Goal: Transaction & Acquisition: Book appointment/travel/reservation

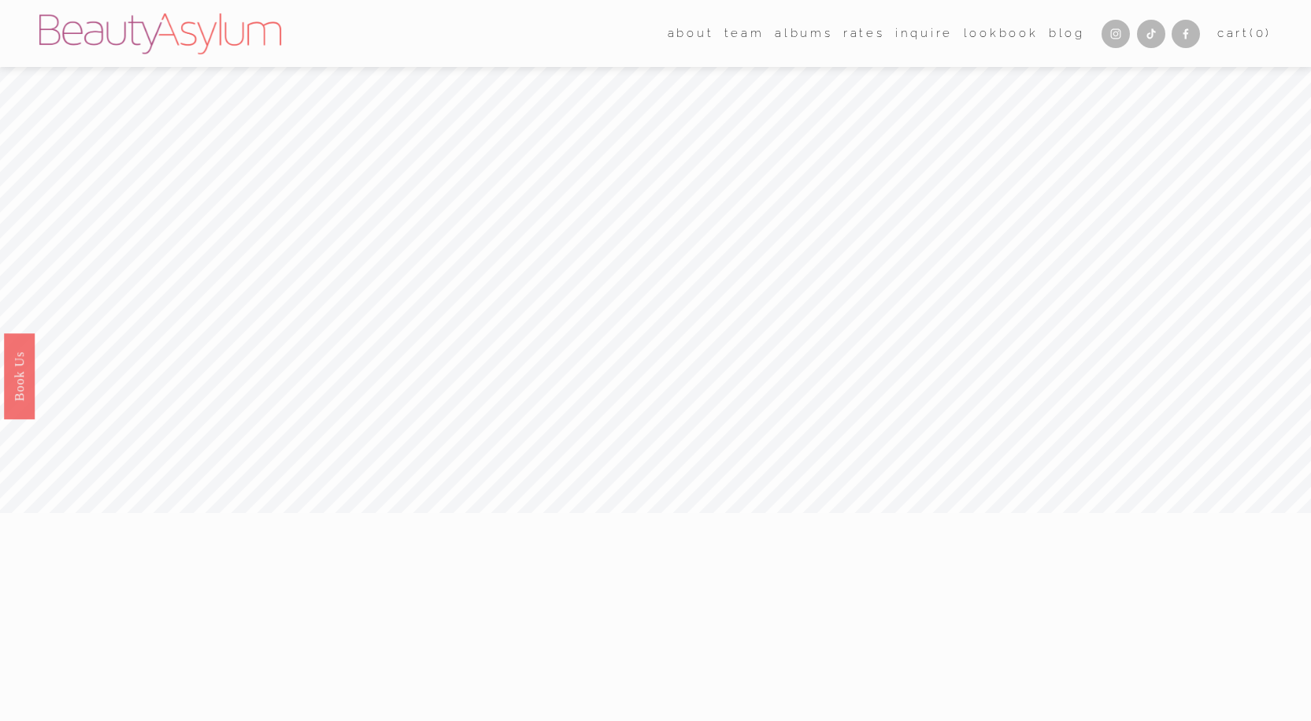
click at [1111, 28] on icon "Instagram" at bounding box center [1116, 34] width 13 height 13
click at [907, 31] on link "Inquire" at bounding box center [923, 34] width 57 height 24
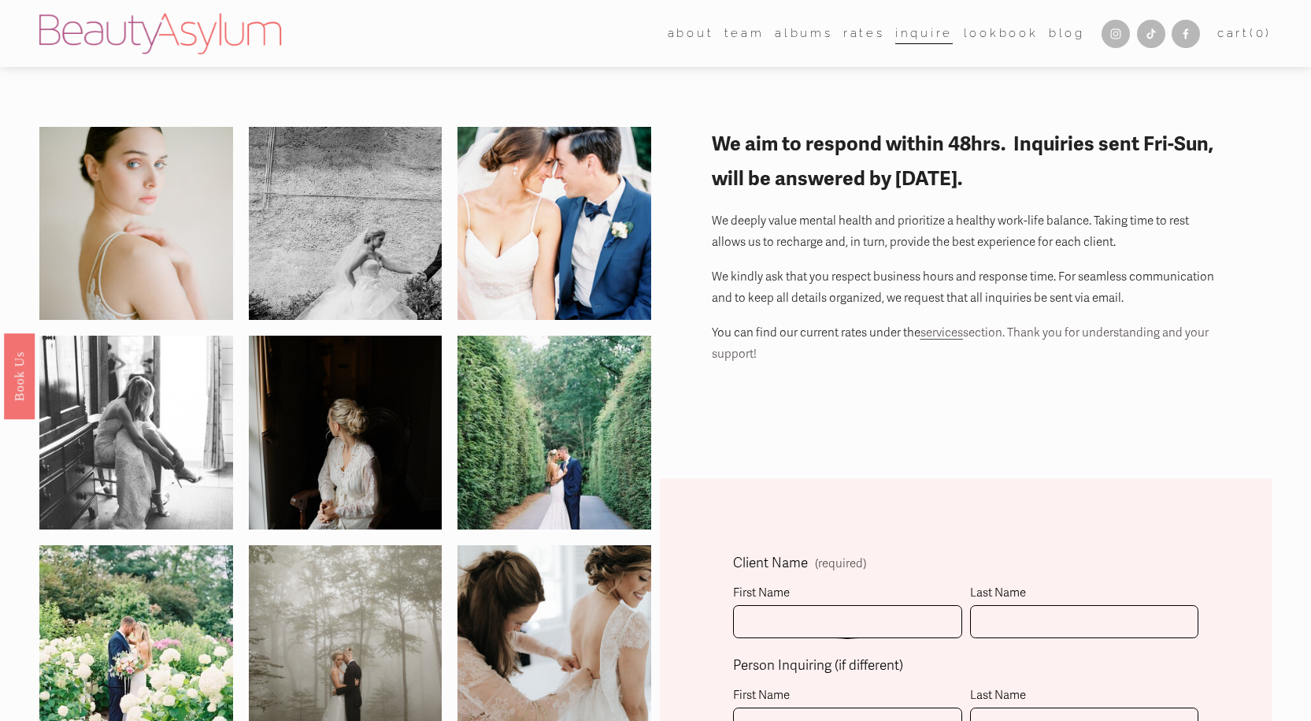
click at [229, 35] on img at bounding box center [160, 33] width 242 height 41
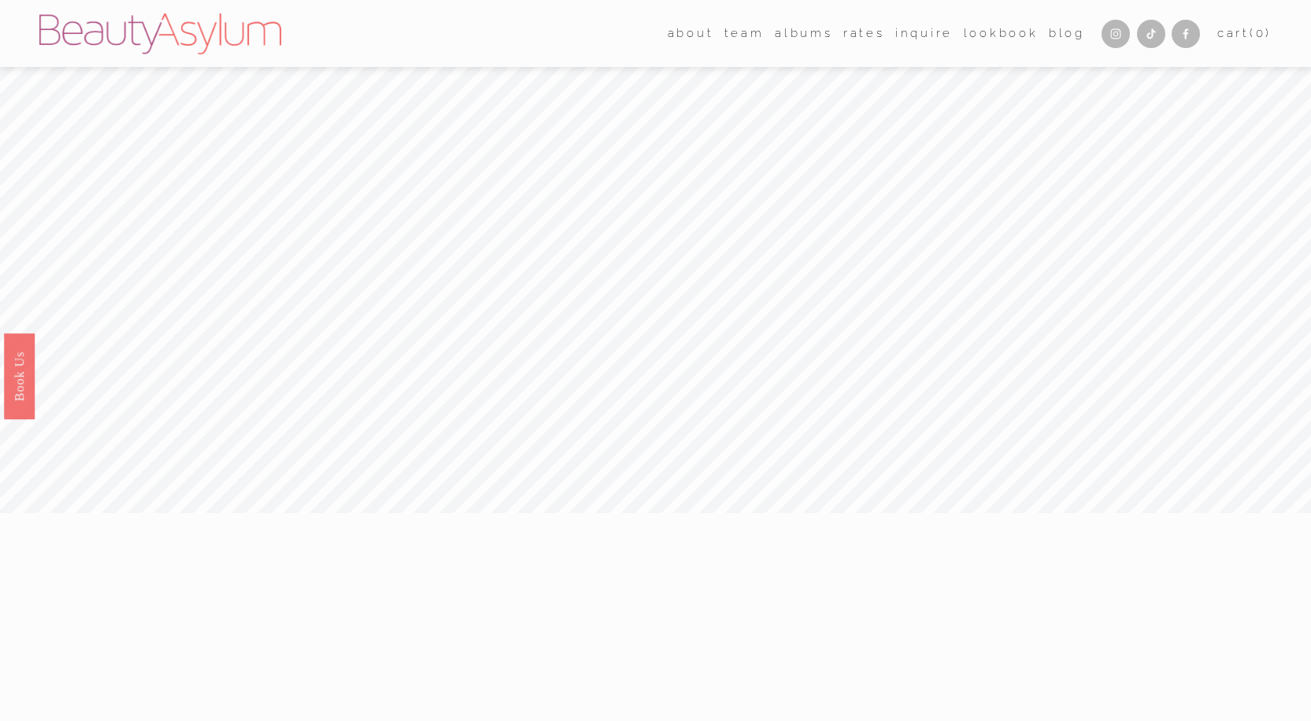
click at [918, 32] on link "Inquire" at bounding box center [923, 34] width 57 height 24
